Goal: Task Accomplishment & Management: Use online tool/utility

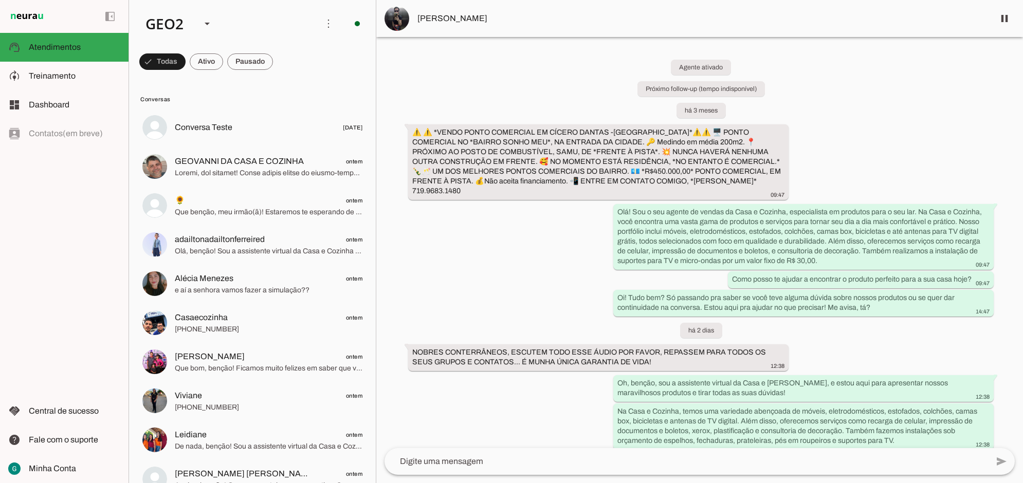
click at [515, 284] on div "Agente ativado Próximo follow-up (tempo indisponível) há 3 meses ⚠️ ⚠️ *VENDO P…" at bounding box center [699, 242] width 646 height 411
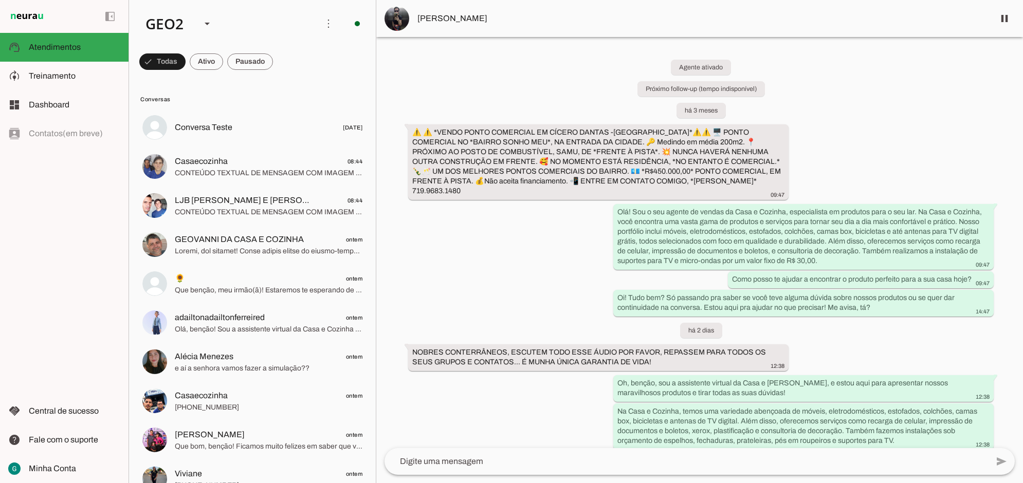
click at [551, 406] on div "Agente ativado Próximo follow-up (tempo indisponível) há 3 meses ⚠️ ⚠️ *VENDO P…" at bounding box center [699, 242] width 646 height 411
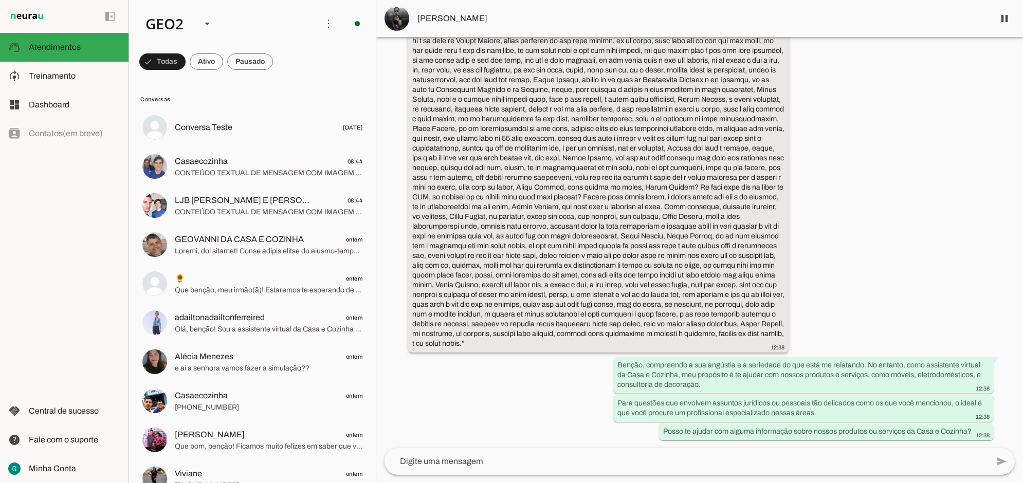
scroll to position [1223, 0]
click at [533, 397] on div "Agente ativado Próximo follow-up (tempo indisponível) há 3 meses ⚠️ ⚠️ *VENDO P…" at bounding box center [699, 242] width 646 height 411
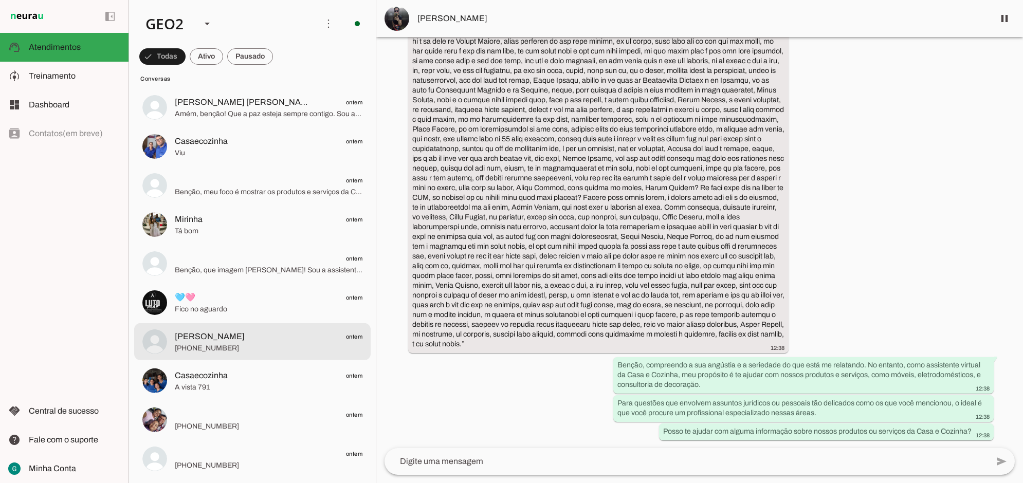
scroll to position [0, 0]
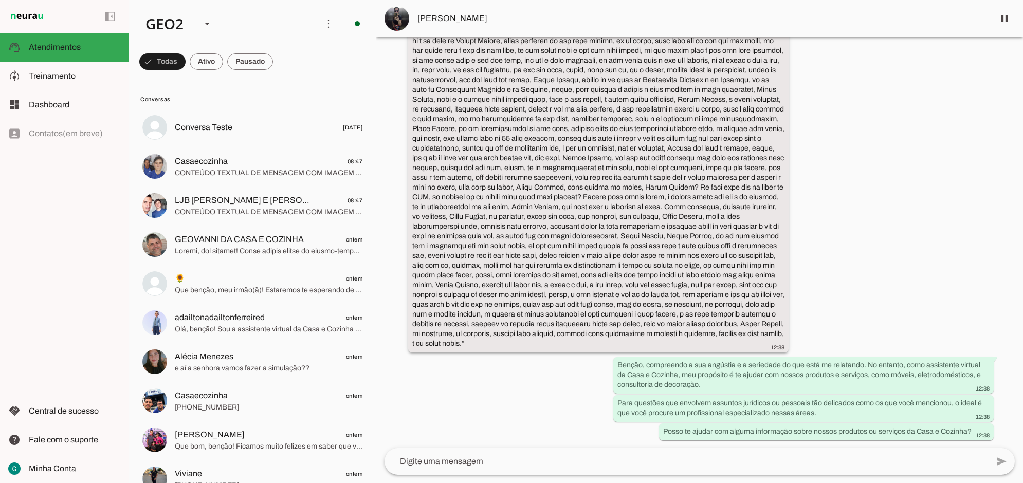
click at [0, 0] on slot "transcribe Transcrição do áudio: “ ”" at bounding box center [0, 0] width 0 height 0
drag, startPoint x: 836, startPoint y: 157, endPoint x: 834, endPoint y: 191, distance: 34.0
click at [838, 158] on div "Agente ativado Próximo follow-up (tempo indisponível) há 3 meses ⚠️ ⚠️ *VENDO P…" at bounding box center [699, 242] width 646 height 411
